Goal: Browse casually: Explore the website without a specific task or goal

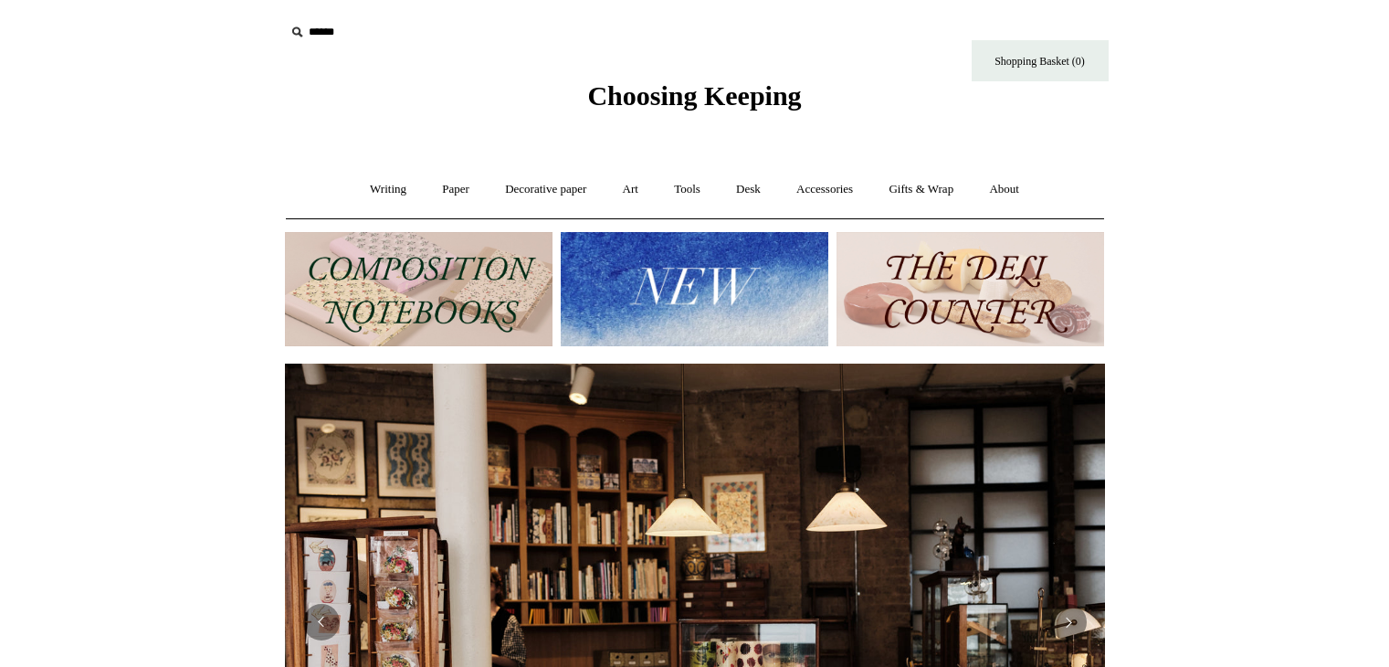
scroll to position [155, 0]
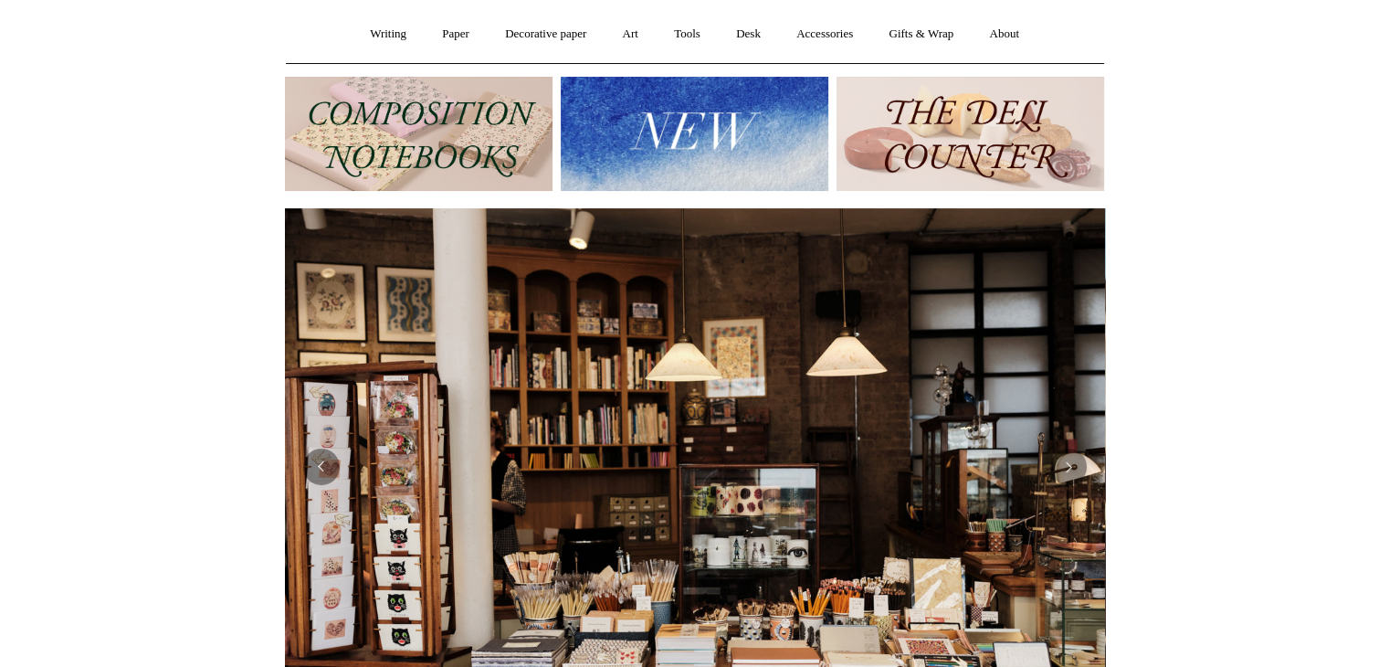
click at [723, 164] on img at bounding box center [695, 134] width 268 height 114
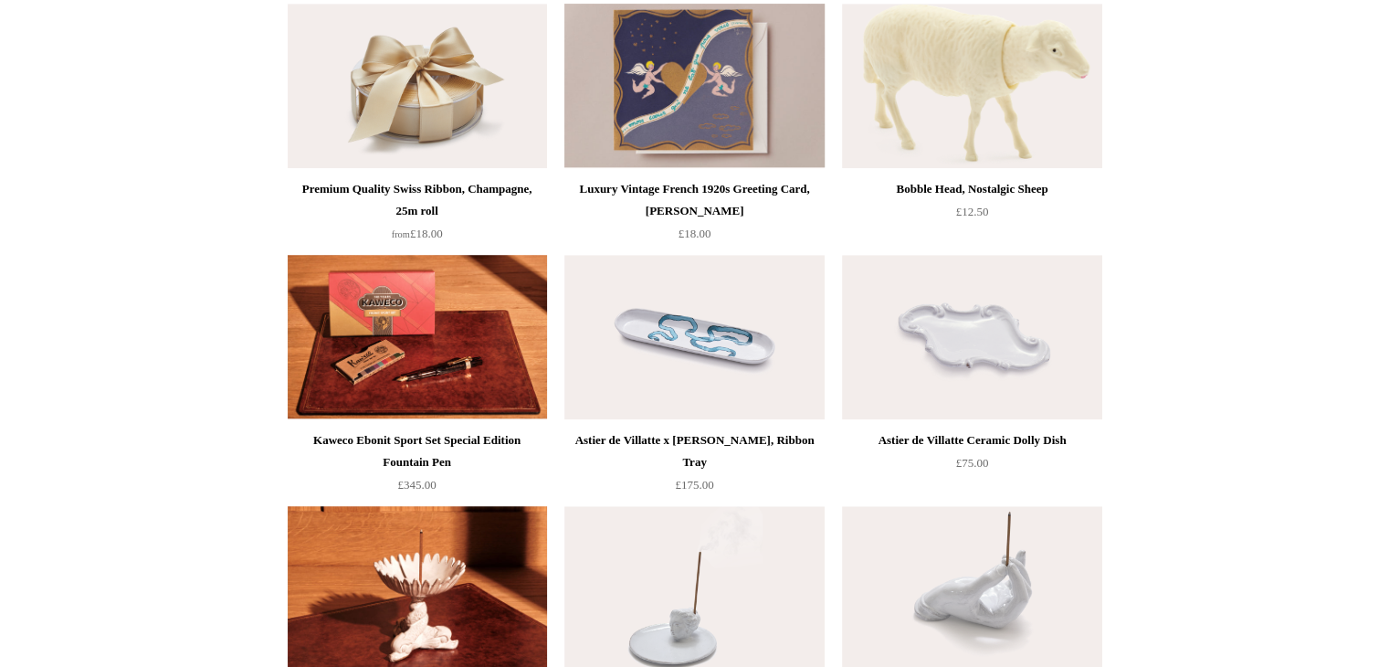
scroll to position [1228, 0]
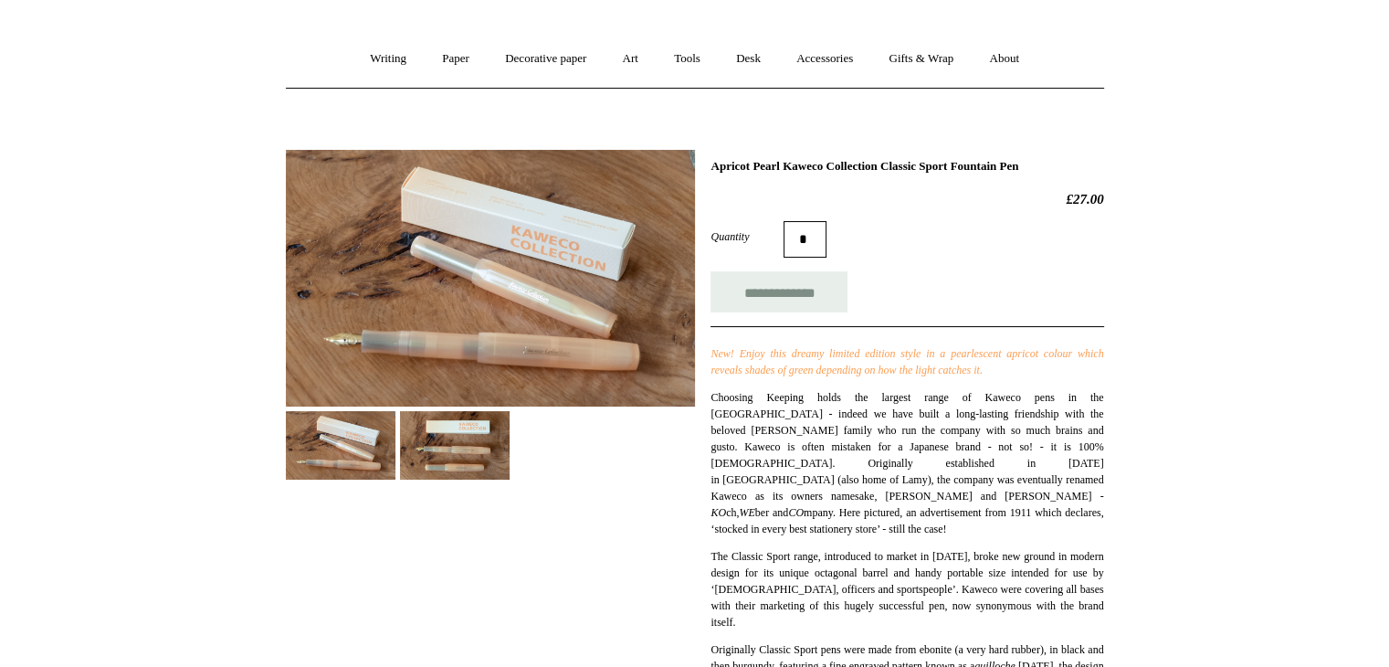
scroll to position [132, 0]
click at [501, 350] on img at bounding box center [490, 277] width 409 height 257
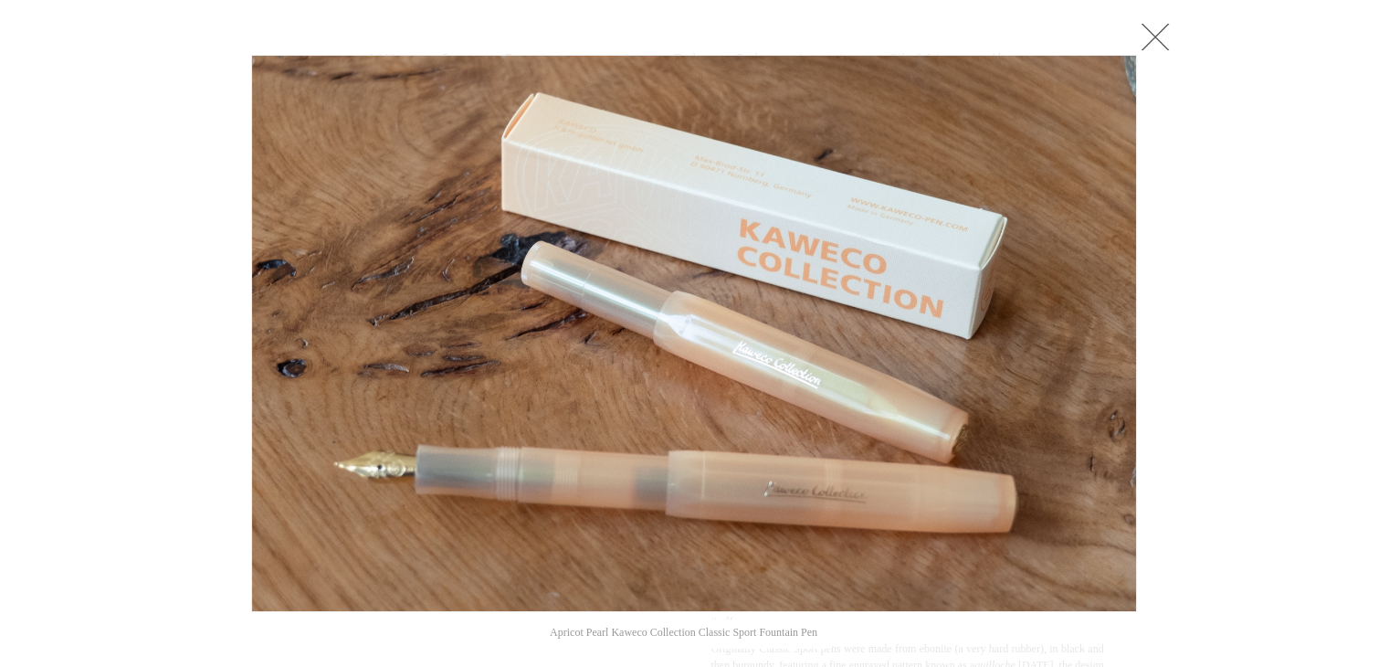
click at [1165, 23] on link at bounding box center [1155, 36] width 37 height 37
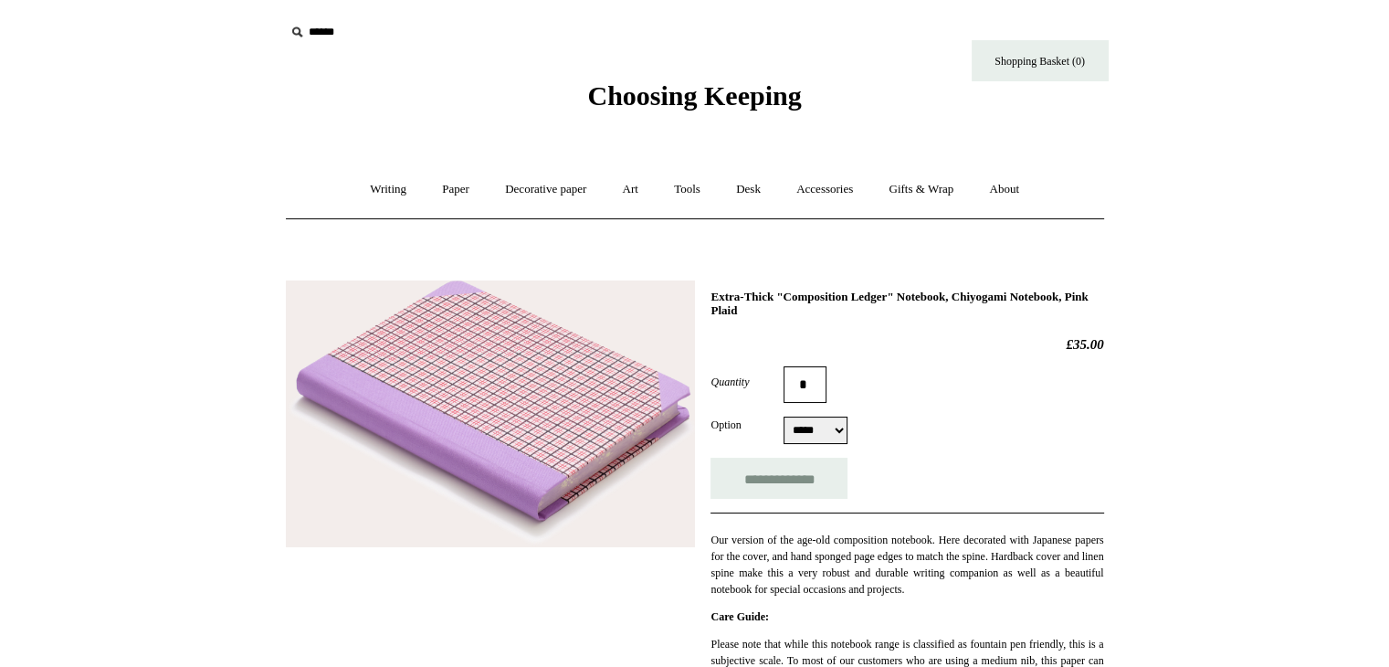
click at [545, 465] on img at bounding box center [490, 414] width 409 height 268
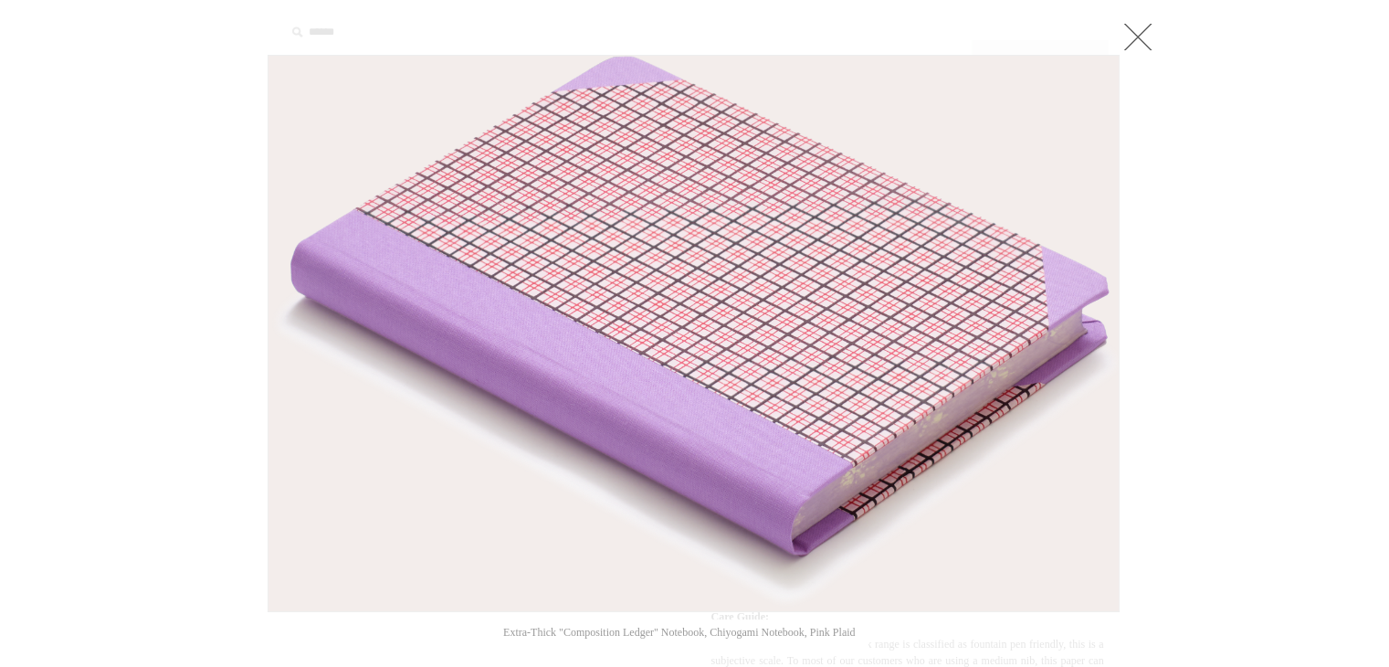
click at [1140, 42] on link at bounding box center [1138, 36] width 37 height 37
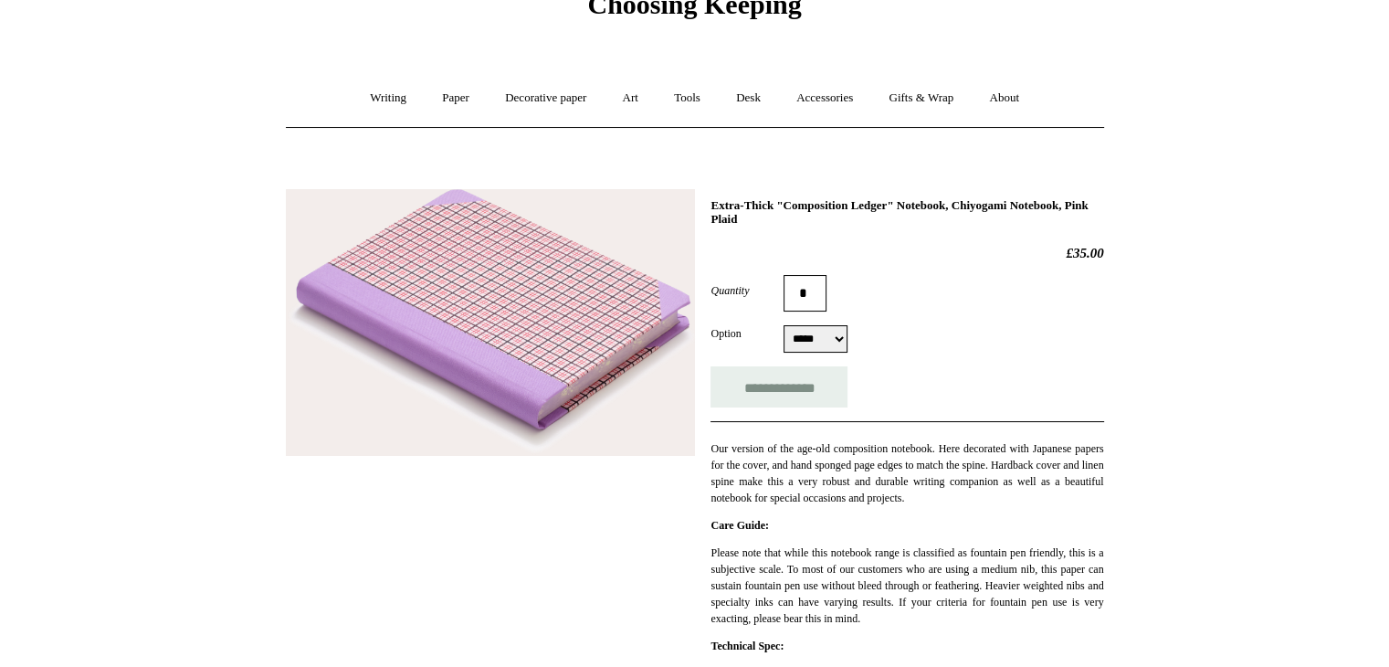
scroll to position [90, 0]
click at [504, 338] on img at bounding box center [490, 324] width 409 height 268
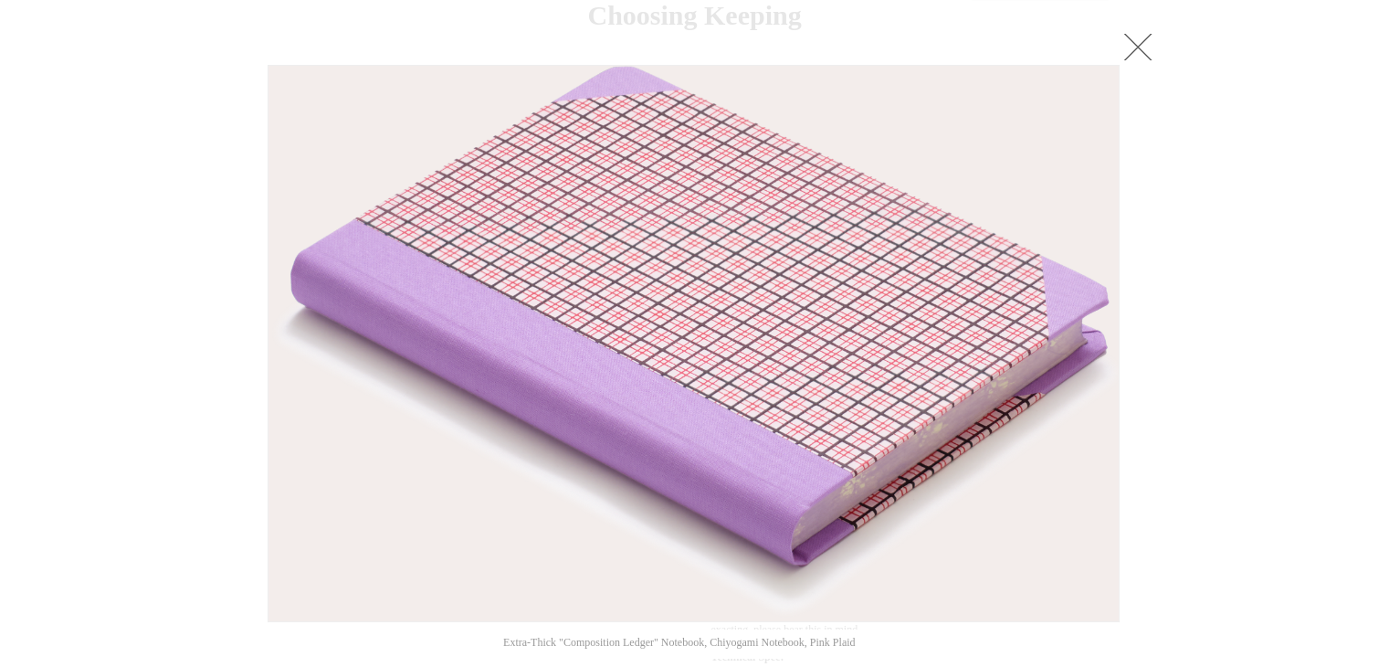
scroll to position [79, 0]
click at [1140, 41] on link at bounding box center [1138, 47] width 37 height 37
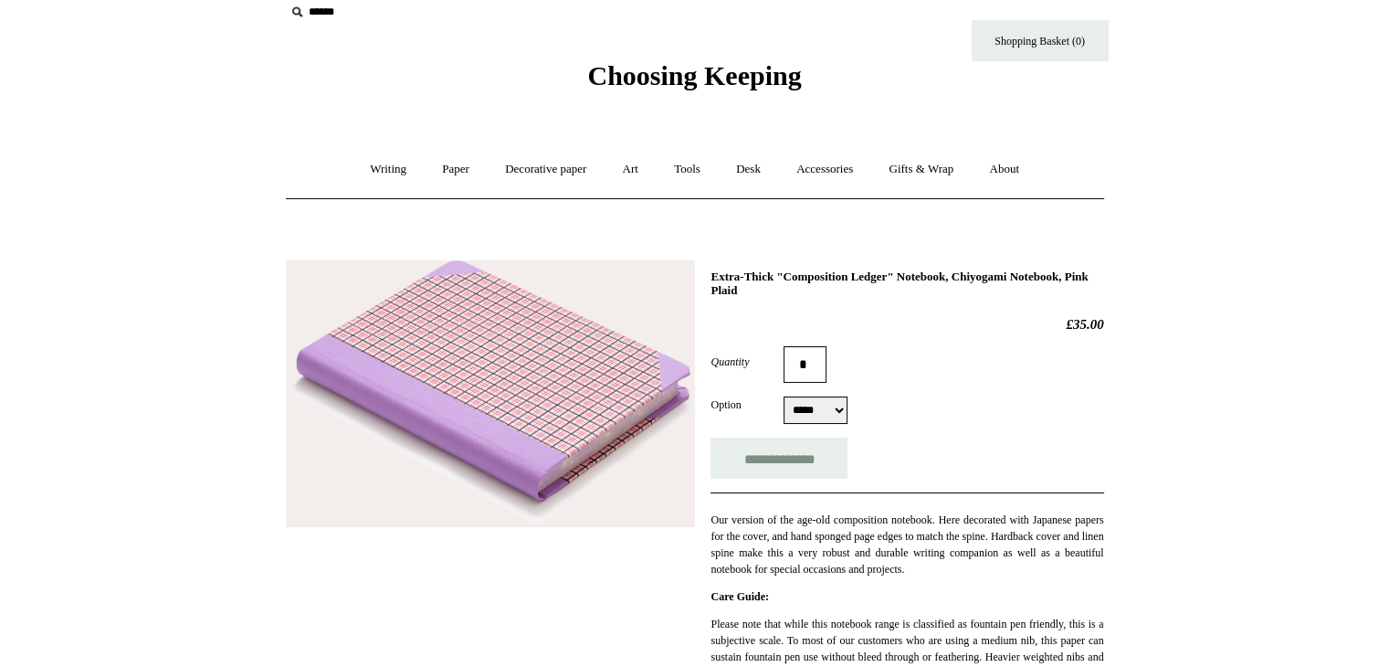
scroll to position [0, 0]
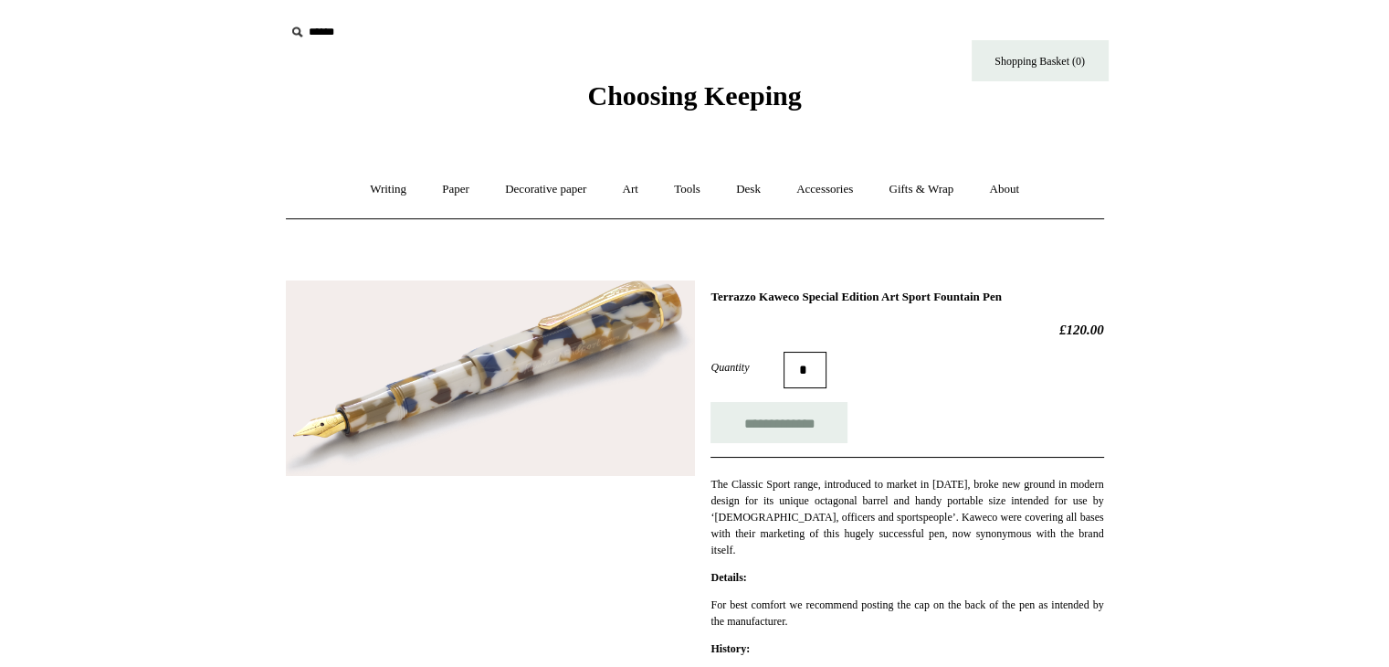
click at [568, 401] on img at bounding box center [490, 377] width 409 height 195
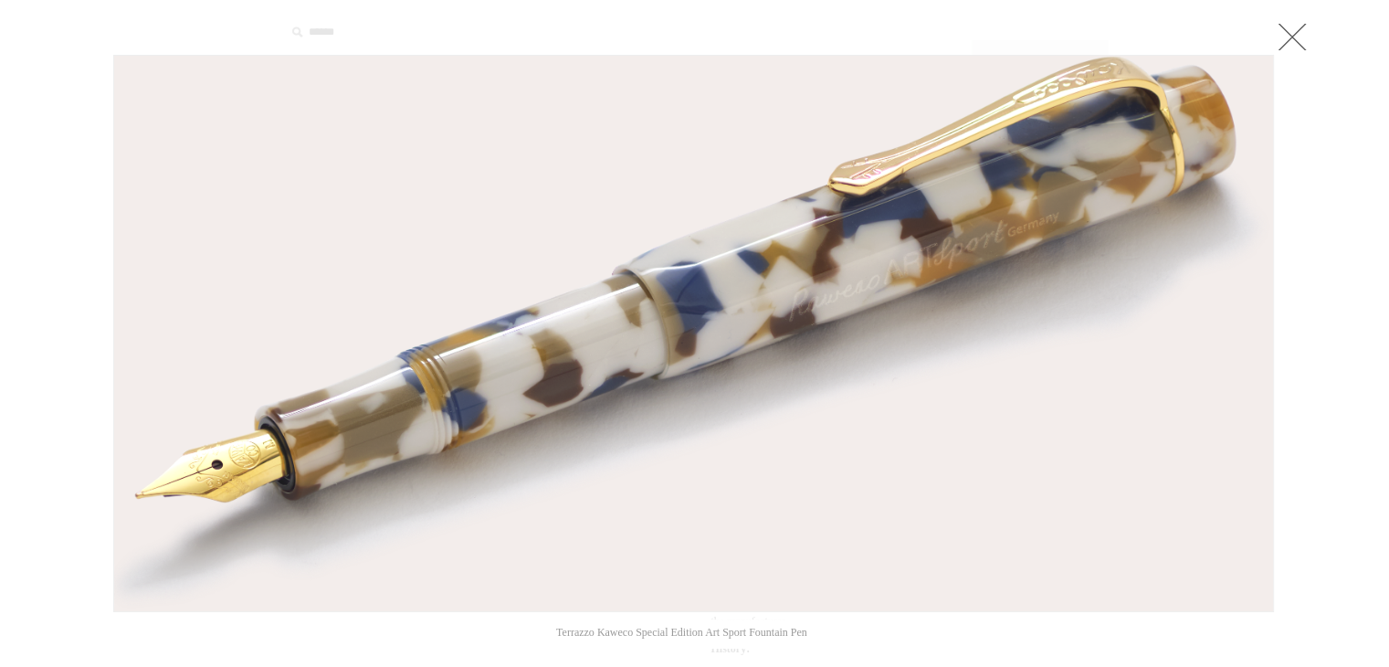
click at [1301, 36] on link at bounding box center [1292, 36] width 37 height 37
